Goal: Use online tool/utility: Use online tool/utility

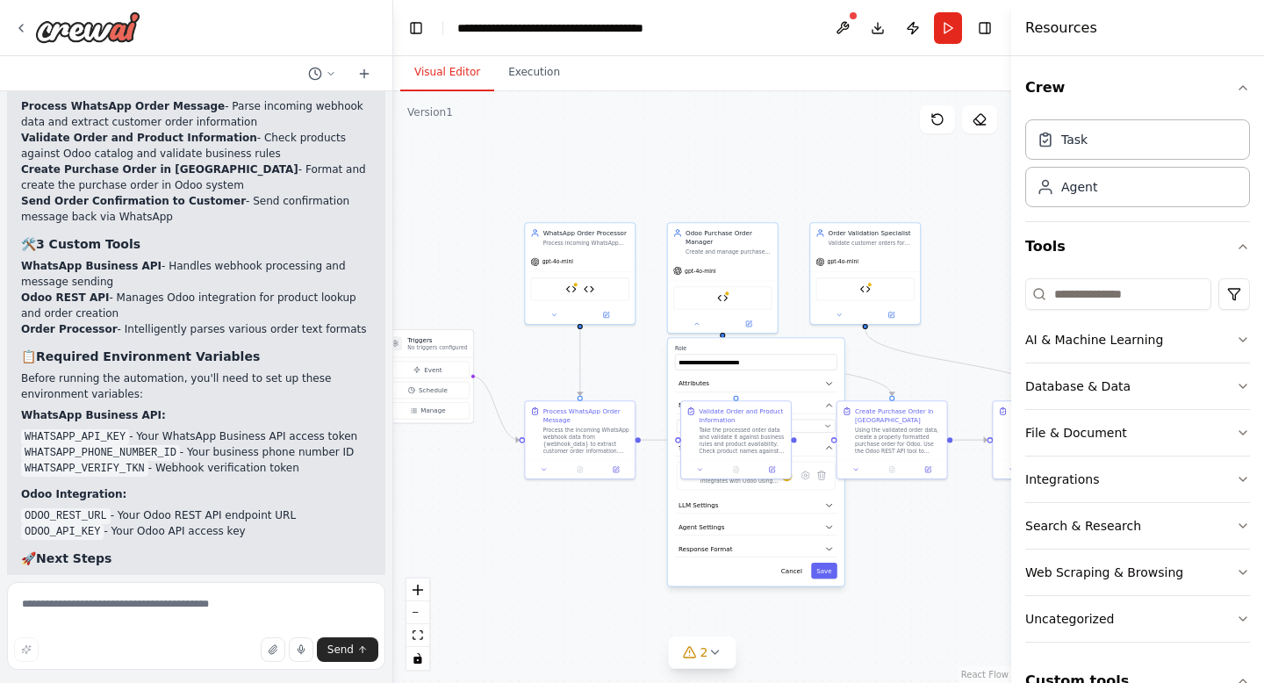
click at [541, 564] on div ".deletable-edge-delete-btn { width: 20px; height: 20px; border: 0px solid #ffff…" at bounding box center [702, 387] width 618 height 592
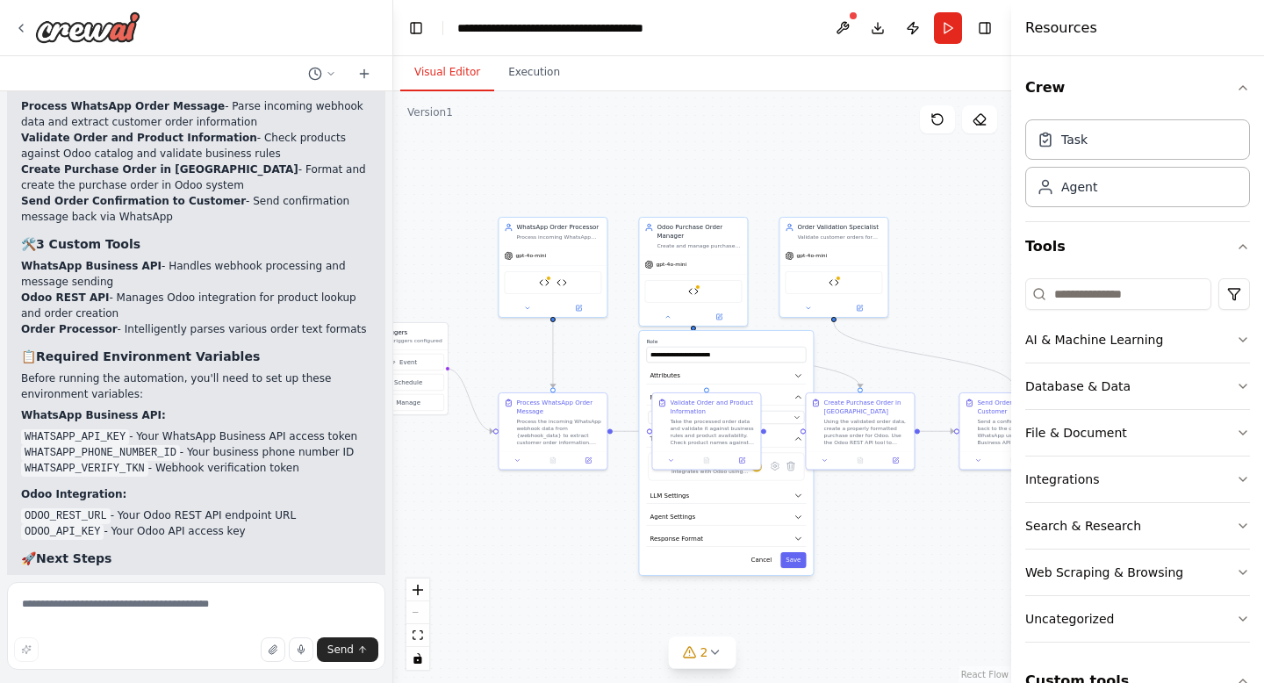
drag, startPoint x: 655, startPoint y: 534, endPoint x: 629, endPoint y: 523, distance: 28.4
click at [629, 523] on div ".deletable-edge-delete-btn { width: 20px; height: 20px; border: 0px solid #ffff…" at bounding box center [702, 387] width 618 height 592
click at [742, 360] on input "**********" at bounding box center [726, 355] width 160 height 16
drag, startPoint x: 723, startPoint y: 444, endPoint x: 624, endPoint y: 613, distance: 195.1
click at [624, 613] on div "Validate Order and Product Information Take the processed order data and valida…" at bounding box center [605, 587] width 108 height 58
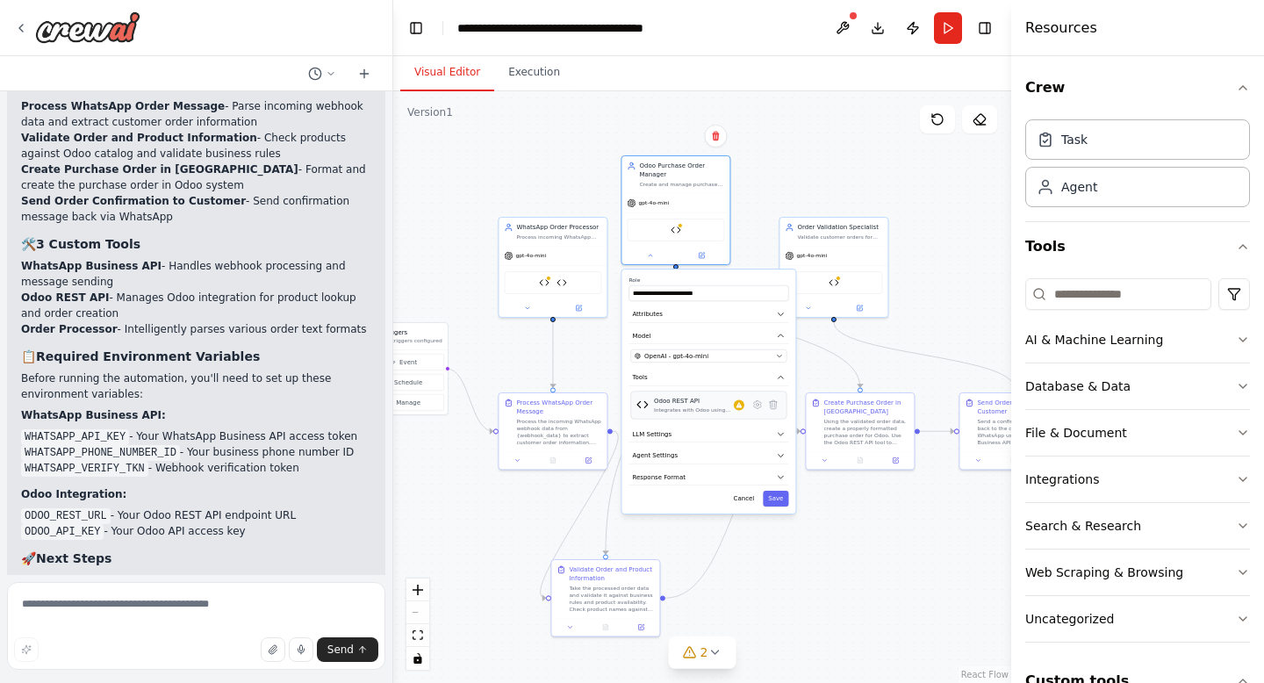
drag, startPoint x: 720, startPoint y: 477, endPoint x: 697, endPoint y: 414, distance: 66.4
click at [698, 414] on div "Odoo REST API Integrates with Odoo using REST API endpoints for searching produ…" at bounding box center [708, 405] width 156 height 28
click at [711, 432] on button "LLM Settings" at bounding box center [709, 434] width 160 height 17
click at [727, 456] on button "Agent Settings" at bounding box center [709, 456] width 160 height 17
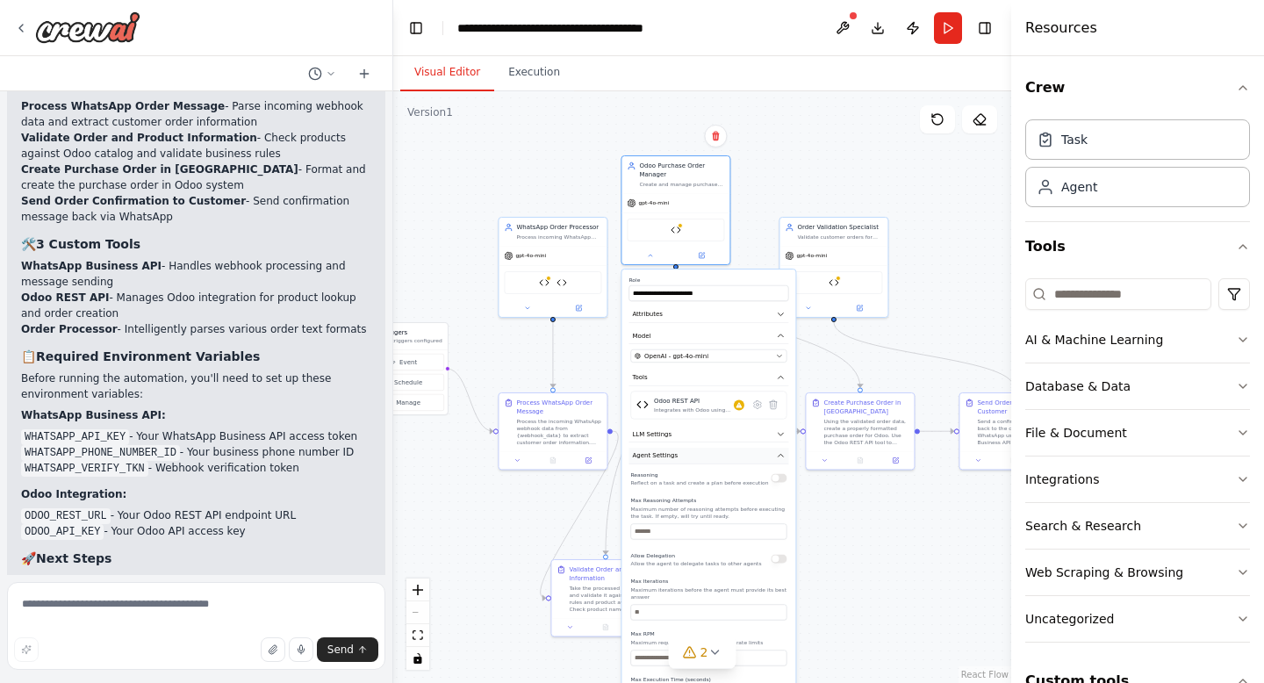
click at [721, 457] on button "Agent Settings" at bounding box center [709, 456] width 160 height 17
click at [716, 481] on button "Response Format" at bounding box center [709, 477] width 160 height 17
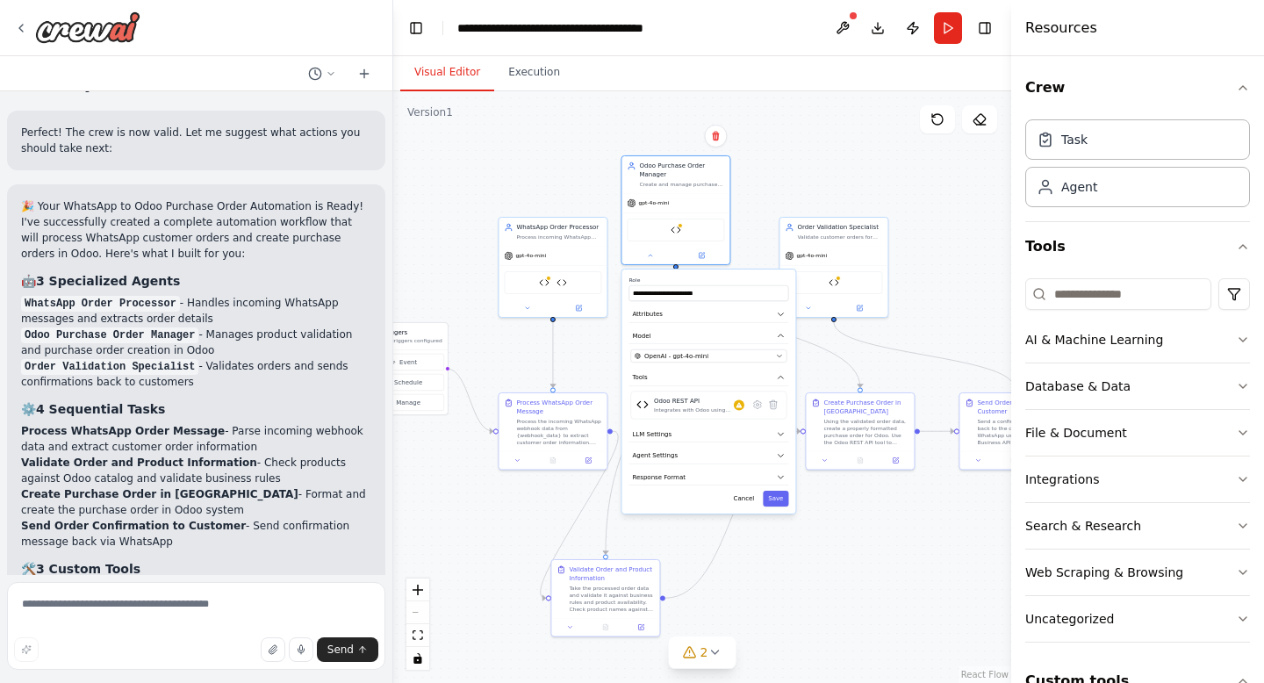
scroll to position [4855, 0]
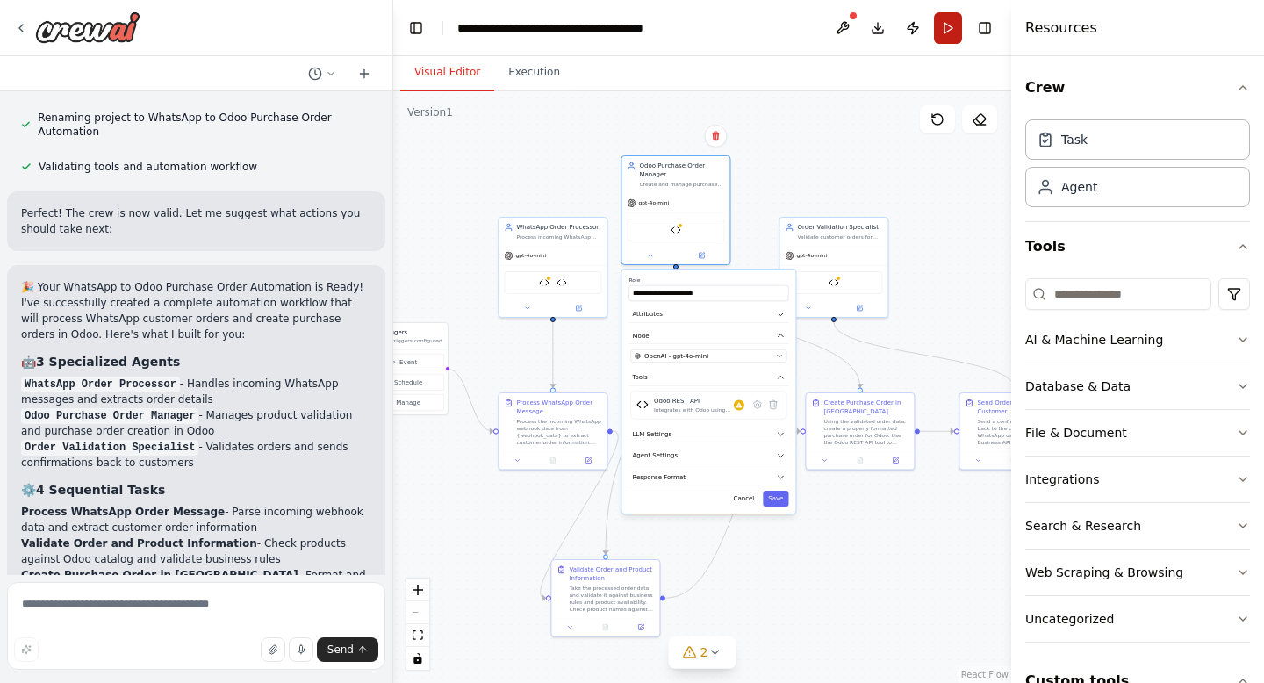
click at [938, 25] on button "Run" at bounding box center [948, 28] width 28 height 32
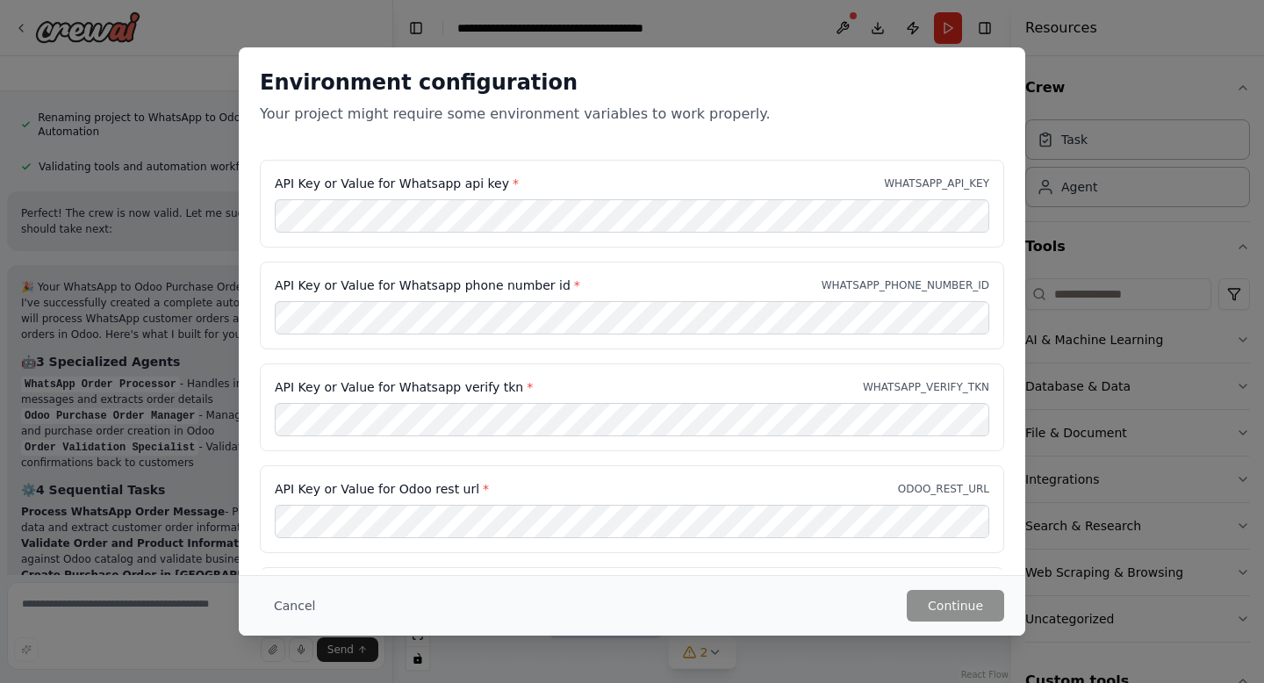
drag, startPoint x: 801, startPoint y: 158, endPoint x: 859, endPoint y: 143, distance: 60.7
click at [862, 143] on div "Environment configuration Your project might require some environment variables…" at bounding box center [632, 103] width 787 height 112
click at [293, 600] on button "Cancel" at bounding box center [294, 606] width 69 height 32
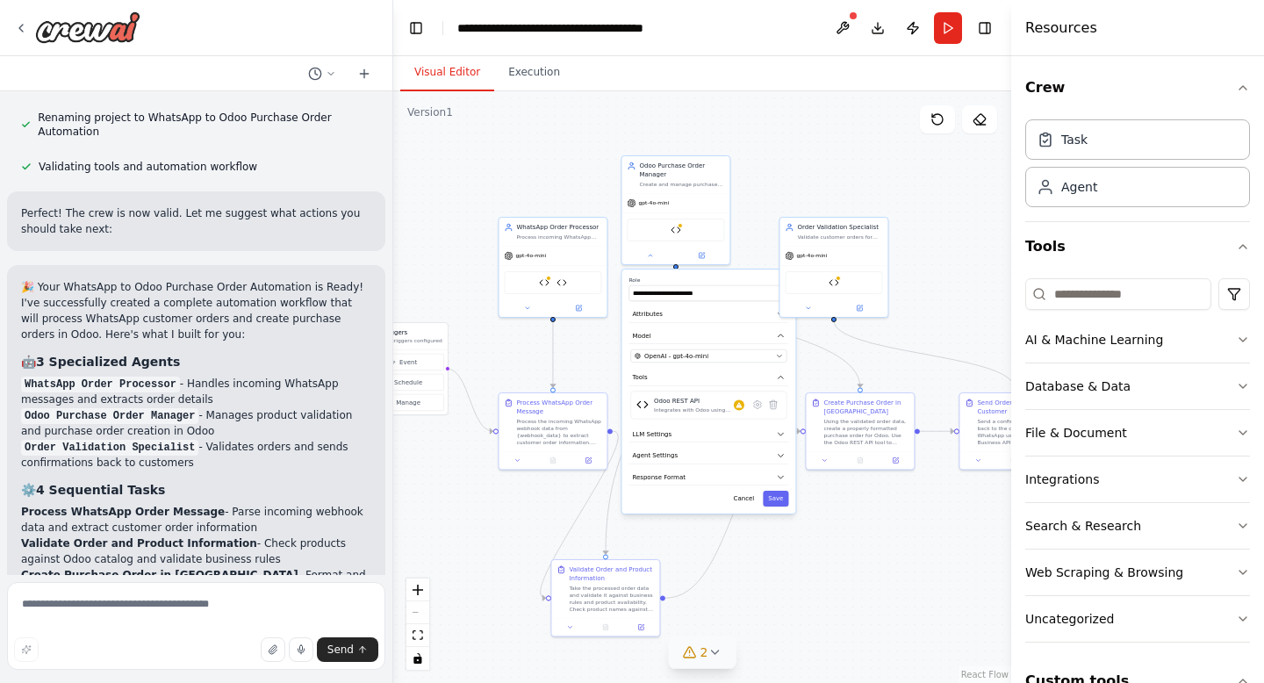
click at [715, 655] on icon at bounding box center [715, 652] width 14 height 14
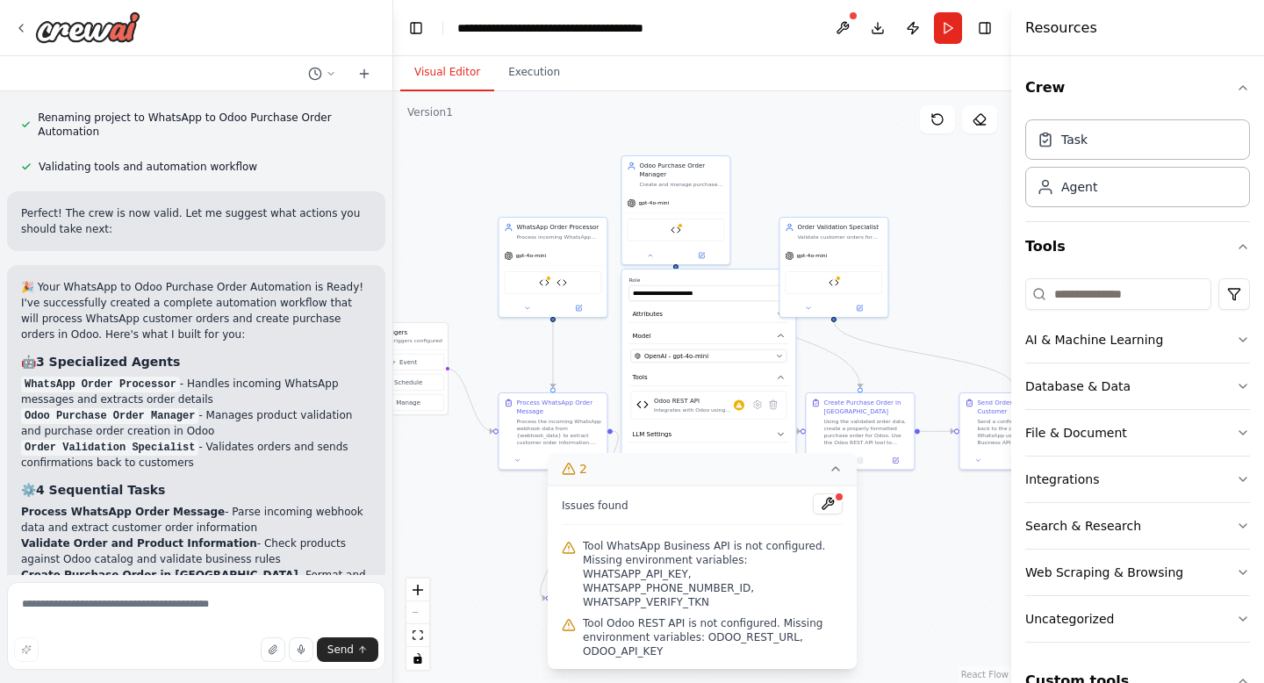
click at [922, 567] on div ".deletable-edge-delete-btn { width: 20px; height: 20px; border: 0px solid #ffff…" at bounding box center [702, 387] width 618 height 592
click at [837, 471] on icon at bounding box center [836, 469] width 14 height 14
